Goal: Information Seeking & Learning: Learn about a topic

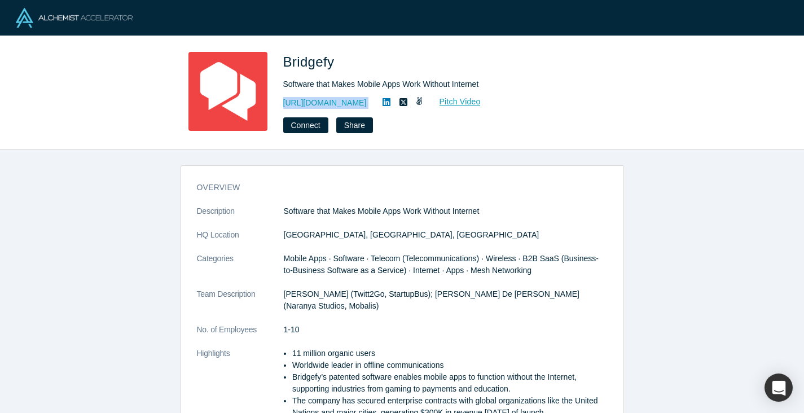
drag, startPoint x: 377, startPoint y: 103, endPoint x: 279, endPoint y: 103, distance: 98.2
click at [279, 103] on div "Bridgefy Software that Makes Mobile Apps Work Without Internet https://www.brid…" at bounding box center [402, 92] width 443 height 81
copy div "https://www.bridgefy.me Pitch Video Connect Share"
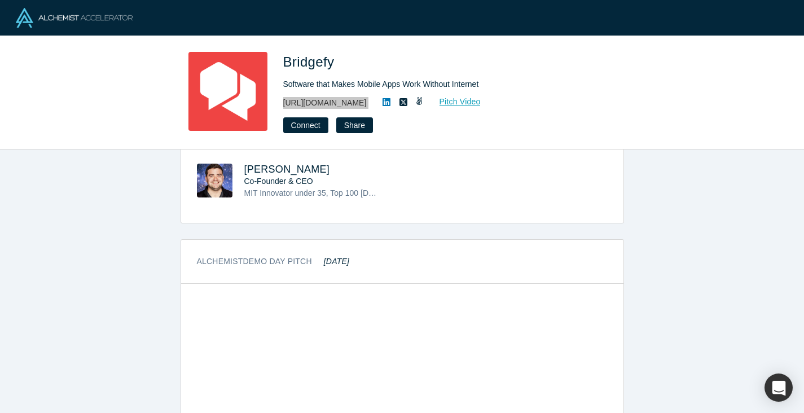
scroll to position [479, 0]
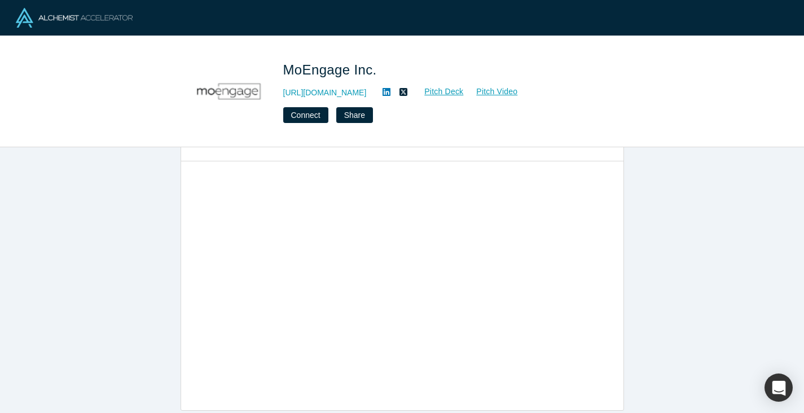
scroll to position [410, 0]
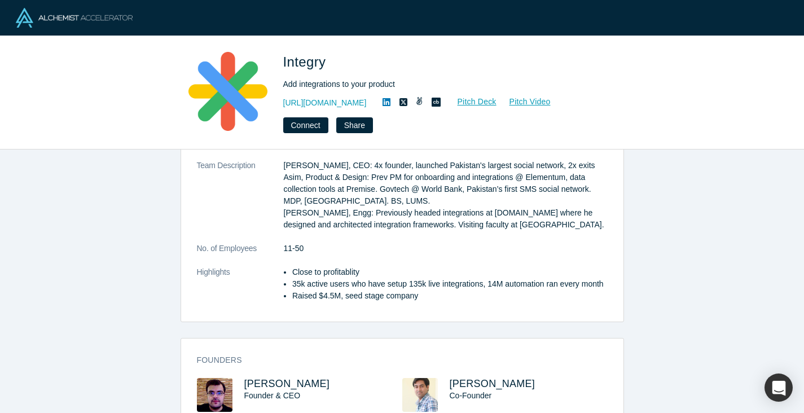
scroll to position [215, 0]
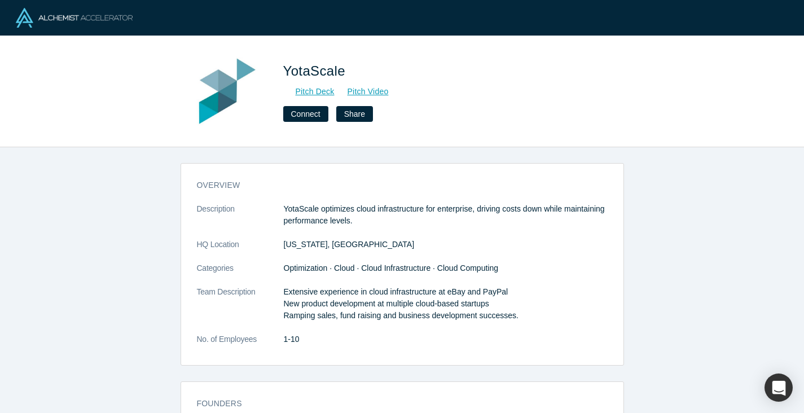
scroll to position [119, 0]
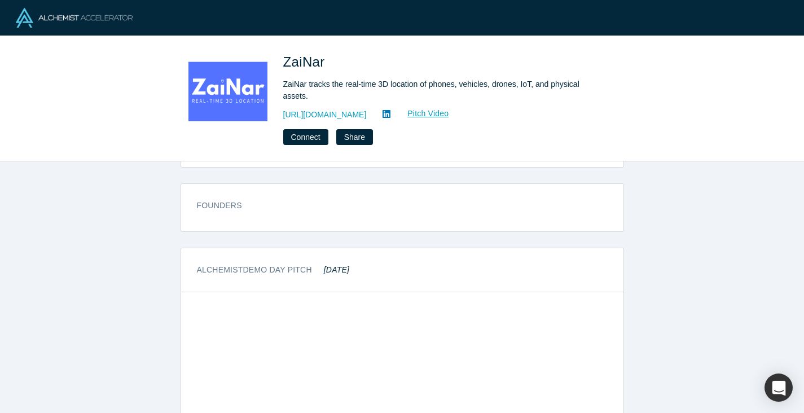
scroll to position [449, 0]
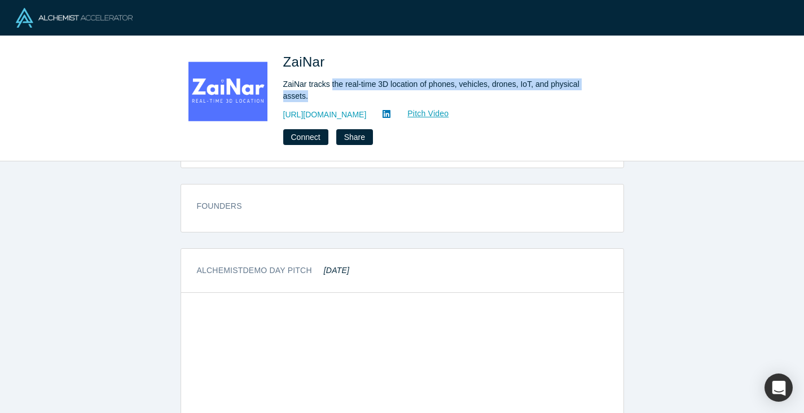
drag, startPoint x: 333, startPoint y: 85, endPoint x: 361, endPoint y: 100, distance: 31.8
click at [361, 100] on div "ZaiNar tracks the real-time 3D location of phones, vehicles, drones, IoT, and p…" at bounding box center [441, 90] width 316 height 24
drag, startPoint x: 333, startPoint y: 86, endPoint x: 347, endPoint y: 96, distance: 17.1
click at [347, 96] on div "ZaiNar tracks the real-time 3D location of phones, vehicles, drones, IoT, and p…" at bounding box center [441, 90] width 316 height 24
copy div "the real-time 3D location of phones, vehicles, drones, IoT, and physical assets."
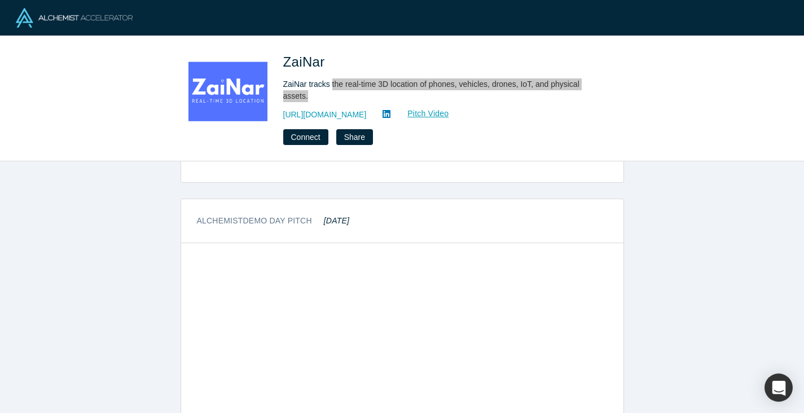
scroll to position [483, 0]
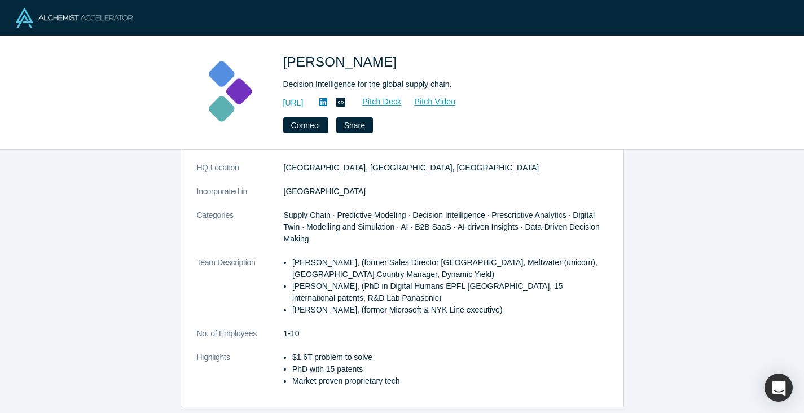
scroll to position [143, 0]
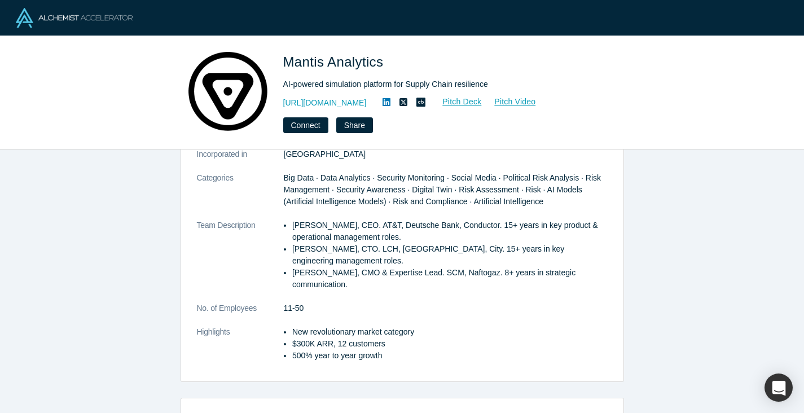
scroll to position [226, 0]
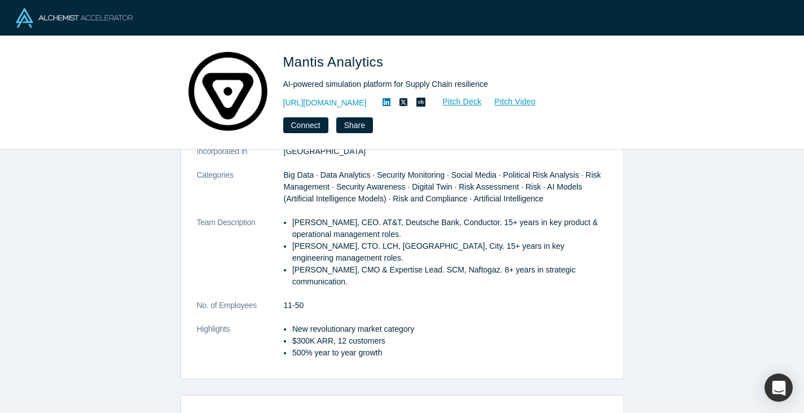
drag, startPoint x: 386, startPoint y: 100, endPoint x: 276, endPoint y: 100, distance: 110.0
click at [276, 100] on div "Mantis Analytics AI-powered simulation platform for Supply Chain resilience htt…" at bounding box center [402, 92] width 443 height 81
copy link "https://mantisanalytics.com/"
drag, startPoint x: 495, startPoint y: 78, endPoint x: 285, endPoint y: 84, distance: 210.0
click at [285, 84] on div "AI-powered simulation platform for Supply Chain resilience" at bounding box center [441, 84] width 316 height 12
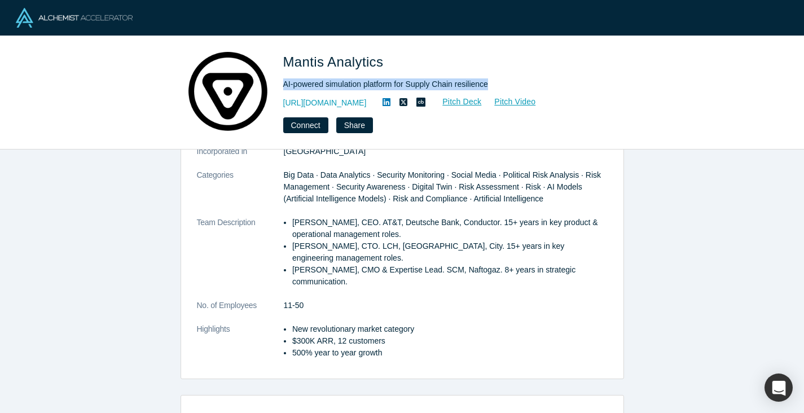
drag, startPoint x: 282, startPoint y: 85, endPoint x: 494, endPoint y: 86, distance: 212.1
click at [494, 86] on div "Mantis Analytics AI-powered simulation platform for Supply Chain resilience htt…" at bounding box center [402, 92] width 443 height 81
copy div "AI-powered simulation platform for Supply Chain resilience"
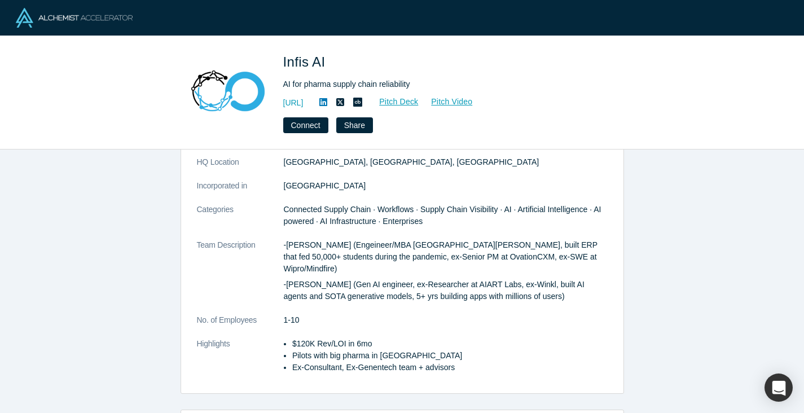
scroll to position [121, 0]
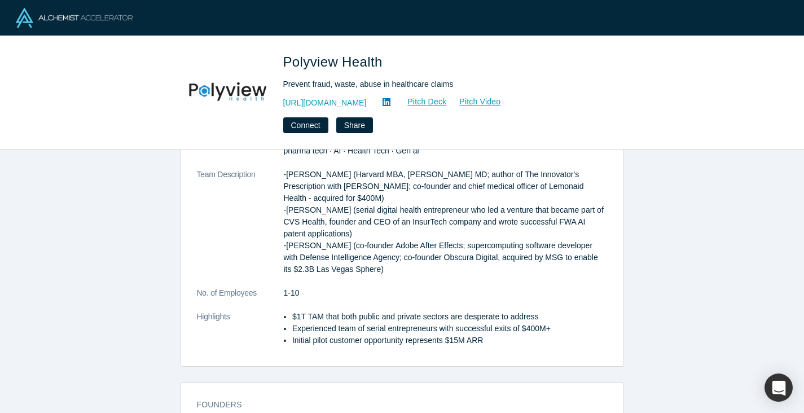
scroll to position [205, 0]
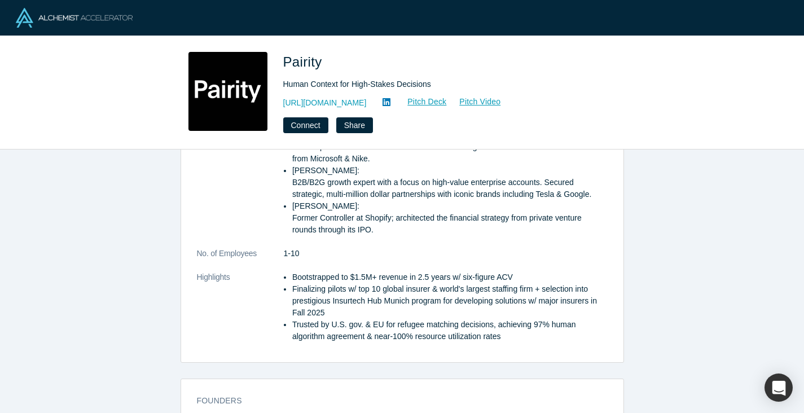
scroll to position [339, 0]
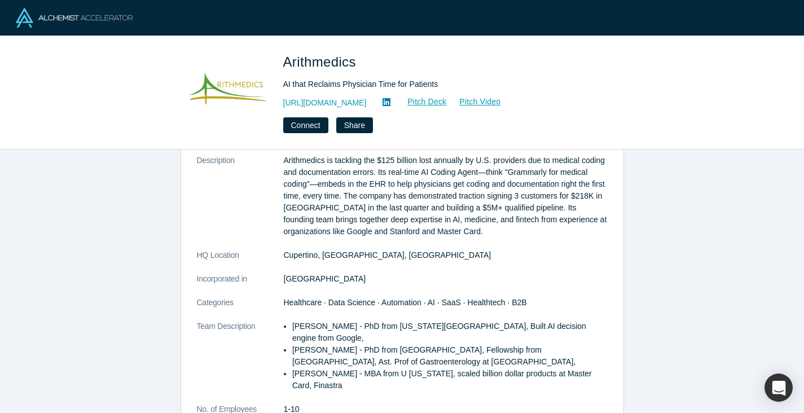
scroll to position [156, 0]
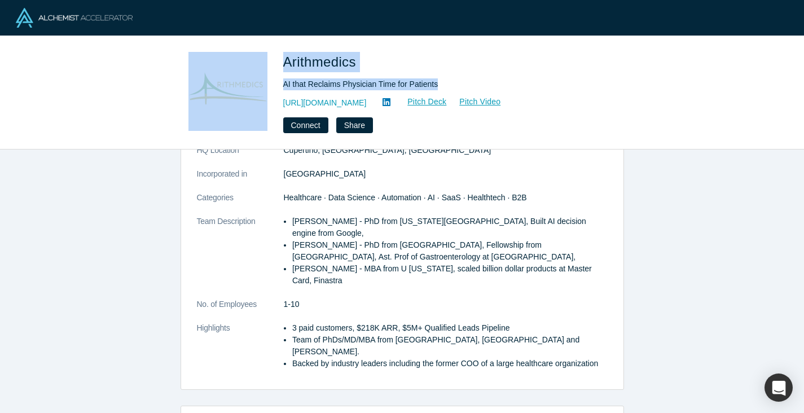
drag, startPoint x: 443, startPoint y: 86, endPoint x: 266, endPoint y: 88, distance: 177.2
click at [266, 88] on div "Arithmedics AI that Reclaims Physician Time for Patients https://arithmedics.co…" at bounding box center [402, 92] width 443 height 81
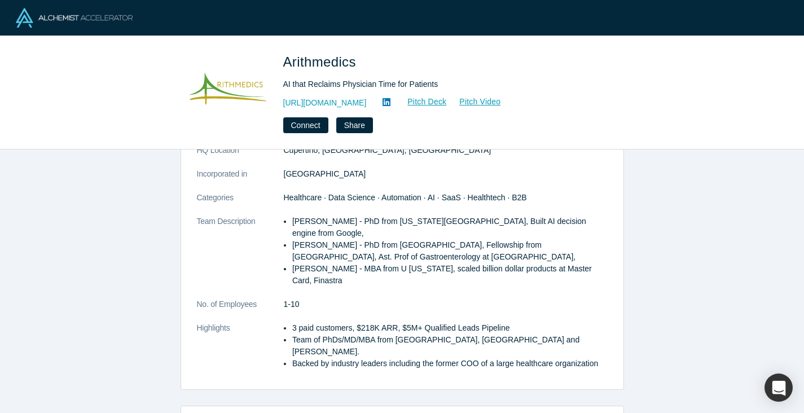
click at [318, 86] on div "AI that Reclaims Physician Time for Patients" at bounding box center [441, 84] width 316 height 12
copy div "AI that Reclaims Physician Time for Patients"
drag, startPoint x: 369, startPoint y: 104, endPoint x: 276, endPoint y: 104, distance: 93.1
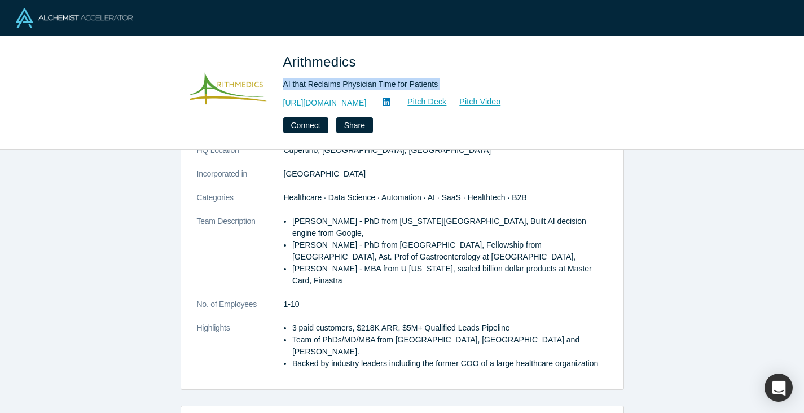
click at [276, 104] on div "Arithmedics AI that Reclaims Physician Time for Patients https://arithmedics.co…" at bounding box center [402, 92] width 443 height 81
copy link "https://arithmedics.com"
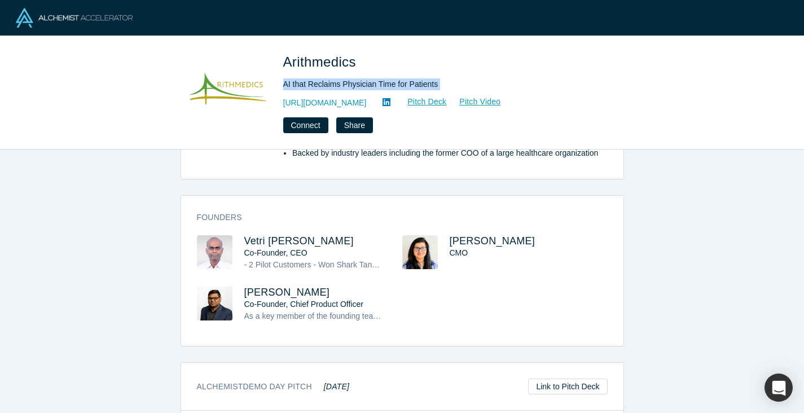
scroll to position [375, 0]
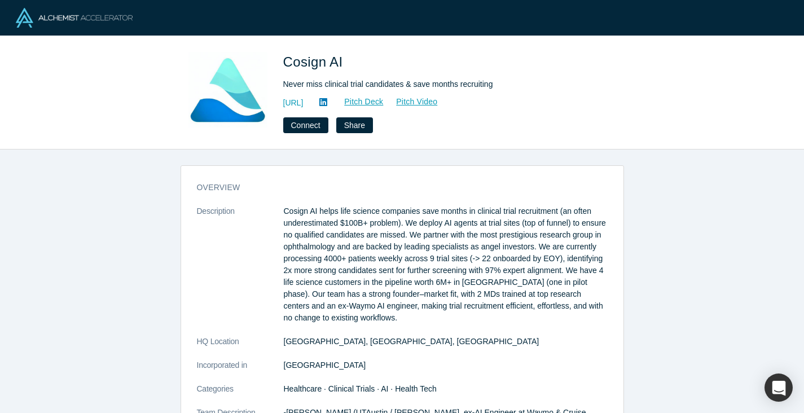
scroll to position [268, 0]
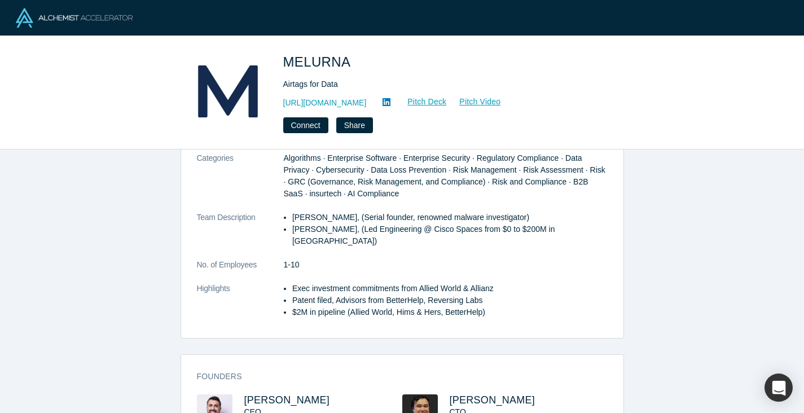
scroll to position [138, 0]
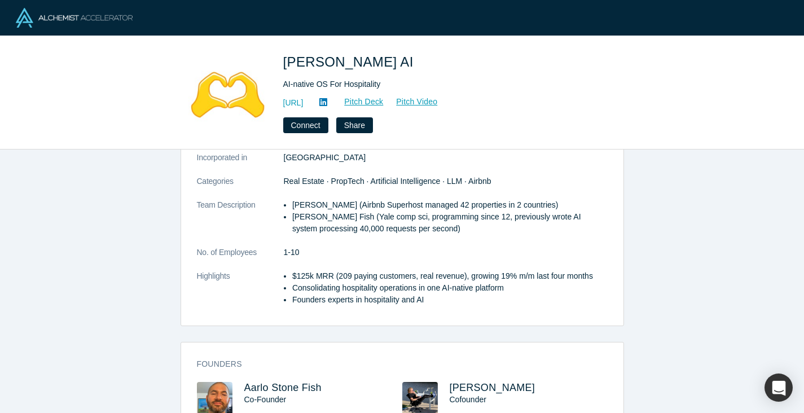
scroll to position [126, 0]
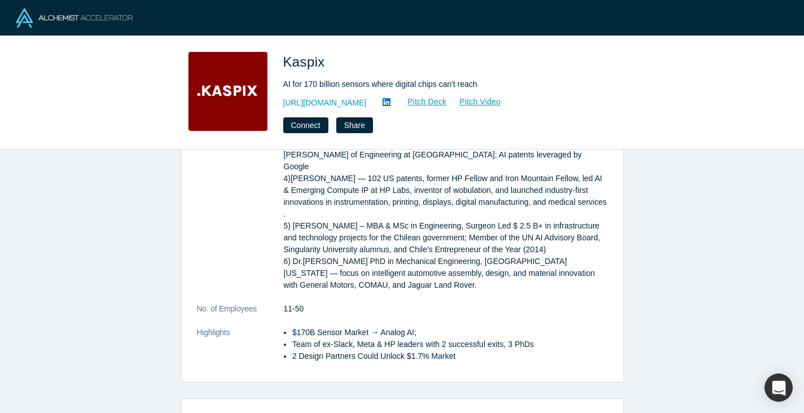
scroll to position [317, 0]
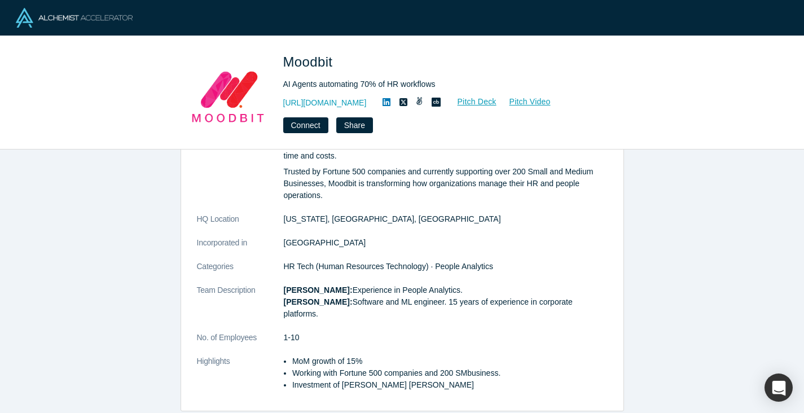
scroll to position [109, 0]
